Goal: Information Seeking & Learning: Learn about a topic

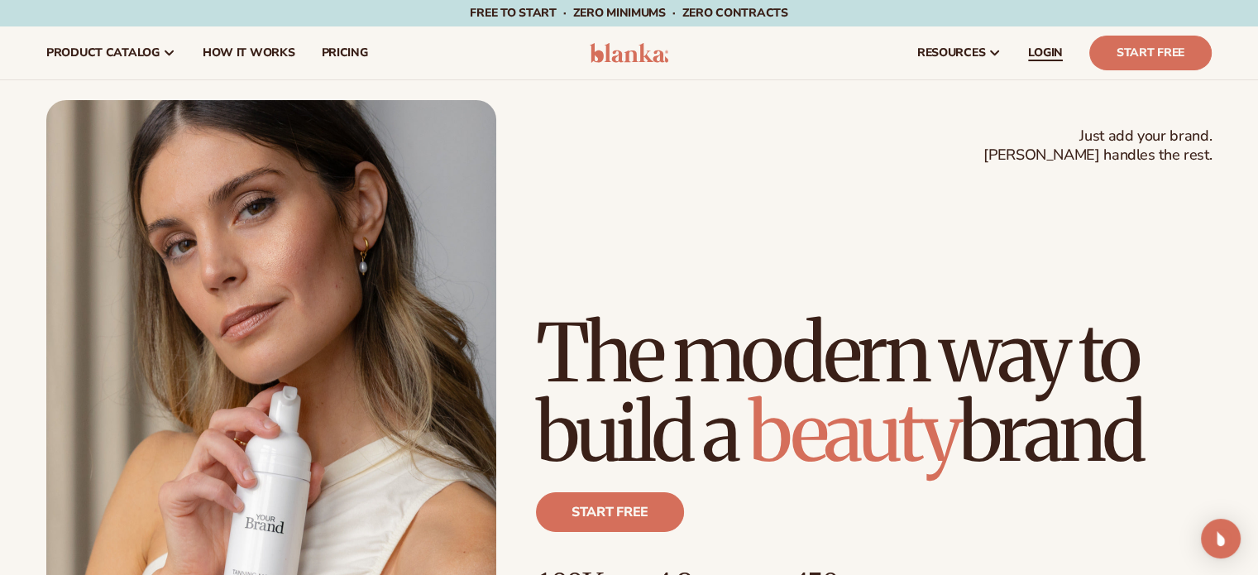
click at [1047, 54] on span "LOGIN" at bounding box center [1045, 52] width 35 height 13
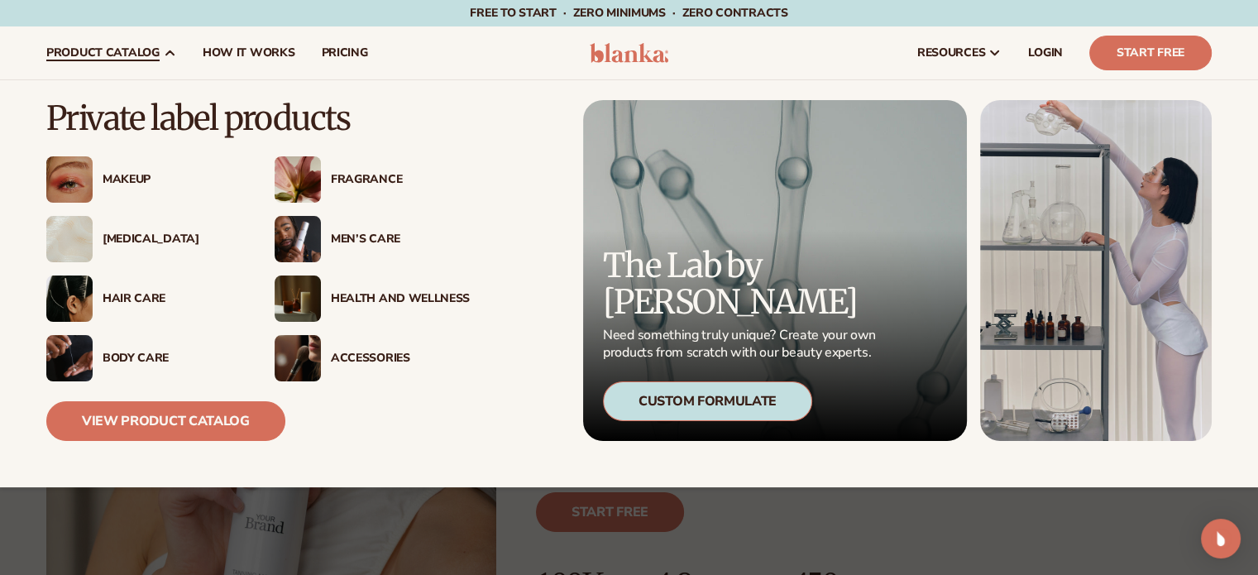
drag, startPoint x: 116, startPoint y: 52, endPoint x: 165, endPoint y: 165, distance: 123.7
click at [116, 52] on span "product catalog" at bounding box center [102, 52] width 113 height 13
click at [156, 56] on span "product catalog" at bounding box center [102, 52] width 113 height 13
click at [388, 299] on div "Health And Wellness" at bounding box center [400, 299] width 139 height 14
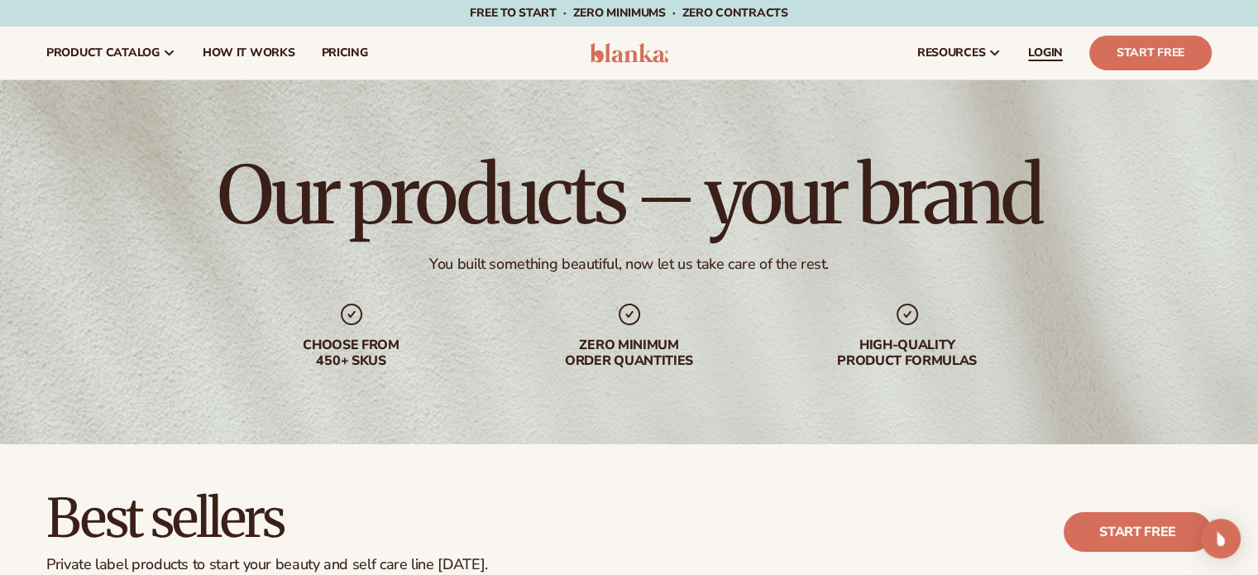
click at [1036, 50] on span "LOGIN" at bounding box center [1045, 52] width 35 height 13
